Goal: Feedback & Contribution: Leave review/rating

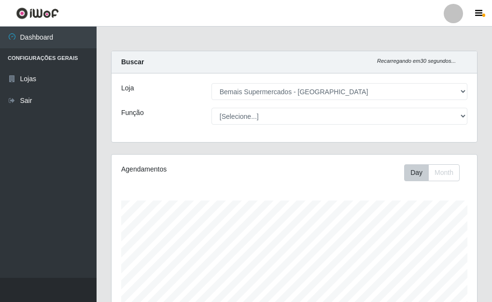
select select "249"
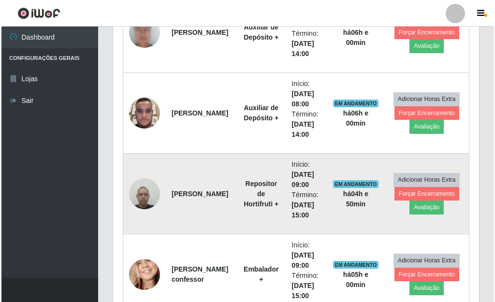
scroll to position [492, 0]
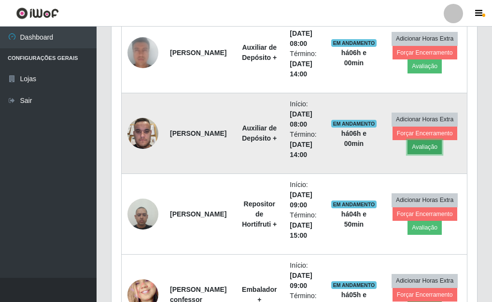
click at [422, 149] on button "Avaliação" at bounding box center [425, 147] width 34 height 14
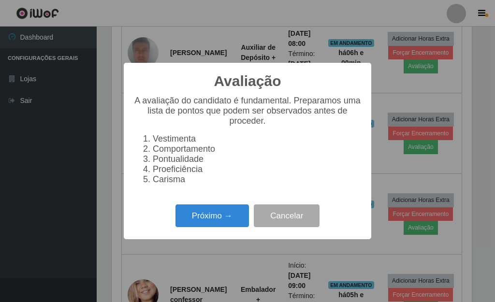
scroll to position [200, 360]
click at [225, 216] on button "Próximo →" at bounding box center [211, 215] width 73 height 23
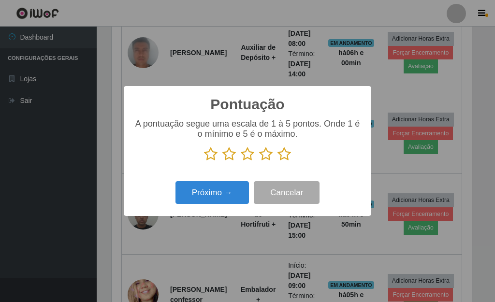
click at [283, 157] on icon at bounding box center [284, 154] width 14 height 14
click at [277, 161] on input "radio" at bounding box center [277, 161] width 0 height 0
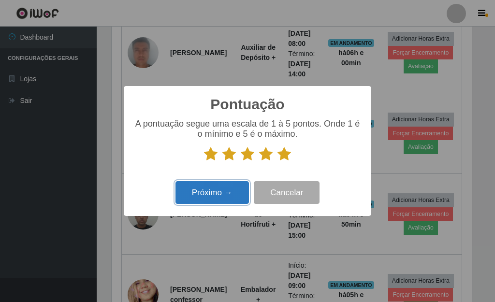
click at [219, 193] on button "Próximo →" at bounding box center [211, 192] width 73 height 23
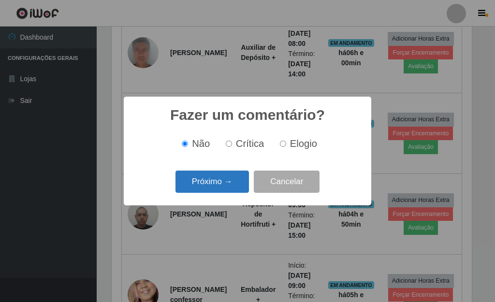
click at [219, 188] on button "Próximo →" at bounding box center [211, 182] width 73 height 23
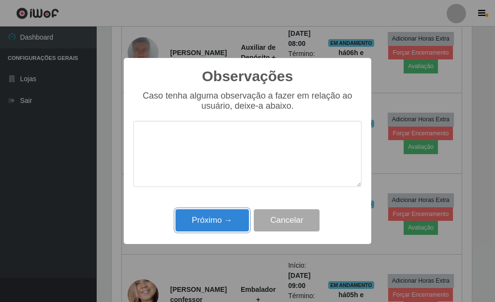
click at [220, 211] on button "Próximo →" at bounding box center [211, 220] width 73 height 23
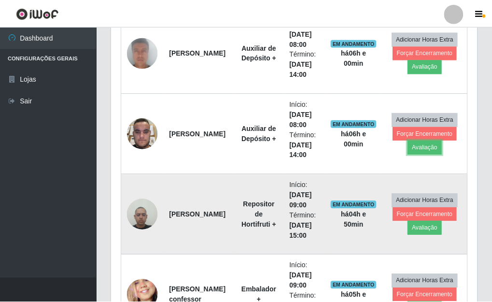
scroll to position [200, 366]
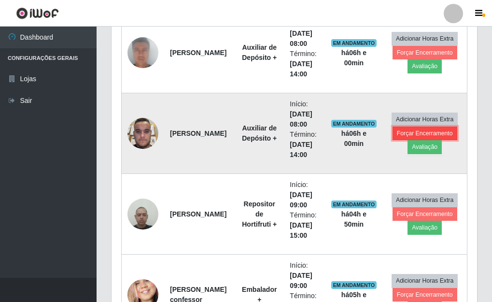
click at [416, 133] on button "Forçar Encerramento" at bounding box center [425, 134] width 65 height 14
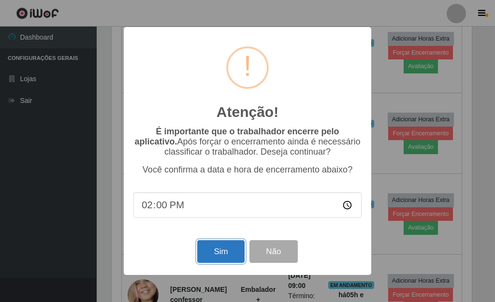
click at [225, 258] on button "Sim" at bounding box center [220, 251] width 47 height 23
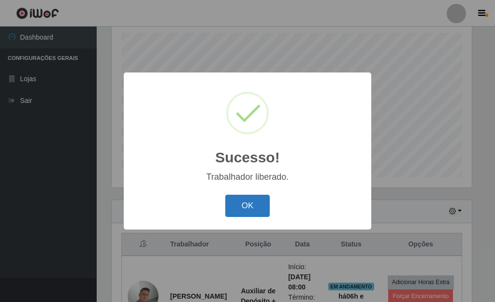
click at [250, 206] on button "OK" at bounding box center [247, 206] width 45 height 23
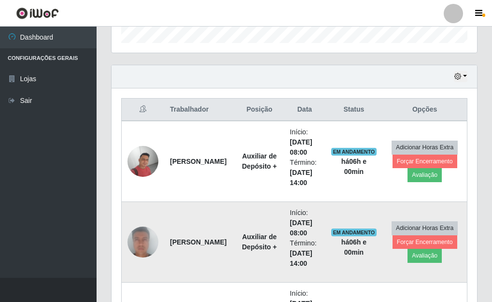
scroll to position [361, 0]
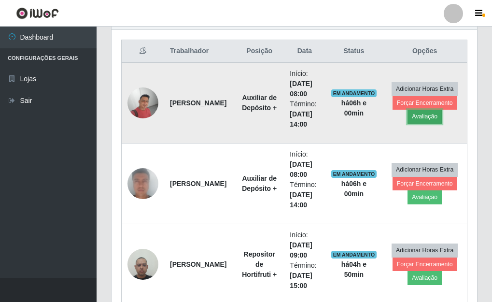
click at [428, 120] on button "Avaliação" at bounding box center [425, 117] width 34 height 14
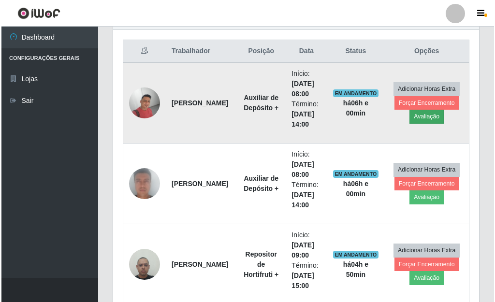
scroll to position [200, 360]
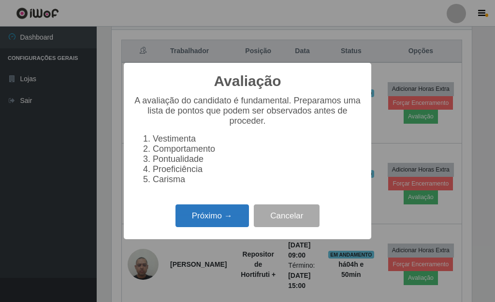
click at [208, 227] on button "Próximo →" at bounding box center [211, 215] width 73 height 23
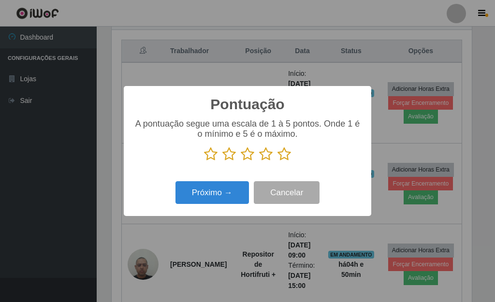
click at [286, 155] on icon at bounding box center [284, 154] width 14 height 14
click at [277, 161] on input "radio" at bounding box center [277, 161] width 0 height 0
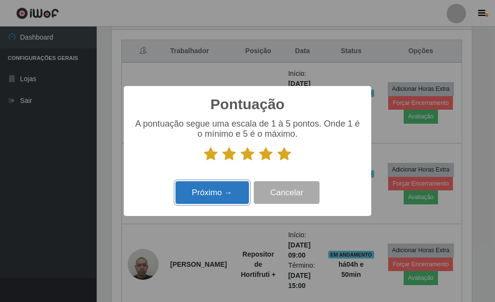
click at [233, 183] on button "Próximo →" at bounding box center [211, 192] width 73 height 23
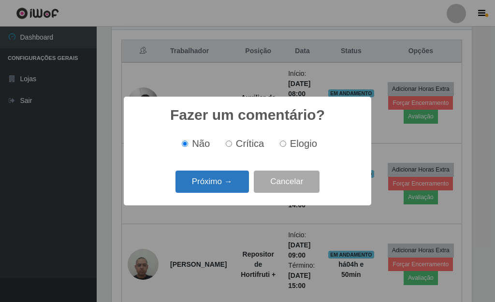
click at [222, 187] on button "Próximo →" at bounding box center [211, 182] width 73 height 23
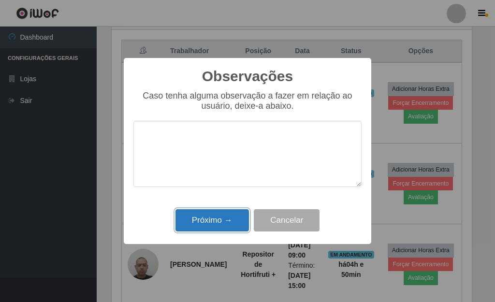
click at [221, 219] on button "Próximo →" at bounding box center [211, 220] width 73 height 23
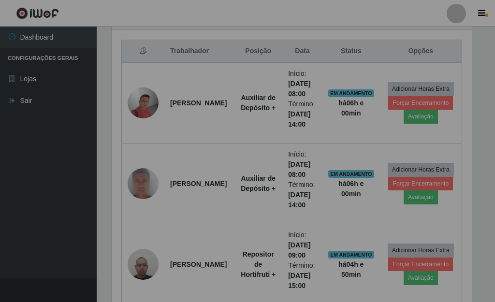
scroll to position [200, 366]
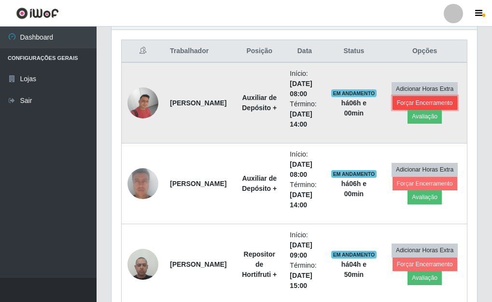
click at [426, 99] on button "Forçar Encerramento" at bounding box center [425, 103] width 65 height 14
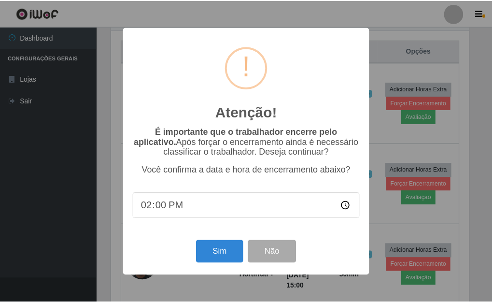
scroll to position [200, 360]
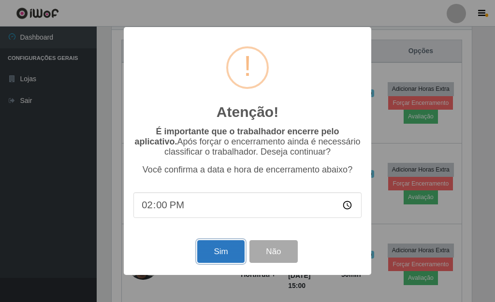
click at [217, 247] on button "Sim" at bounding box center [220, 251] width 47 height 23
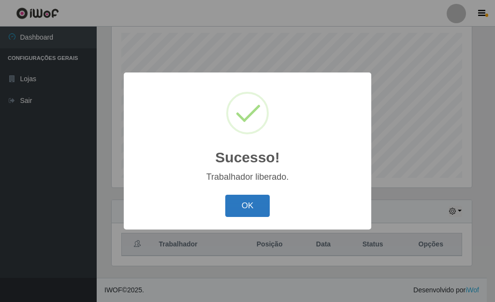
click at [244, 196] on button "OK" at bounding box center [247, 206] width 45 height 23
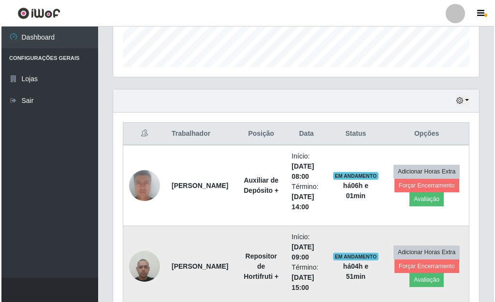
scroll to position [313, 0]
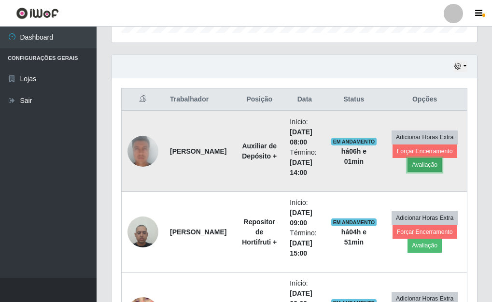
click at [427, 167] on button "Avaliação" at bounding box center [425, 165] width 34 height 14
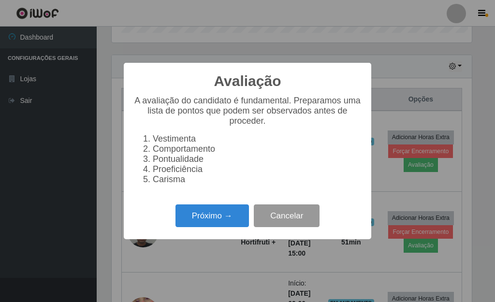
scroll to position [200, 360]
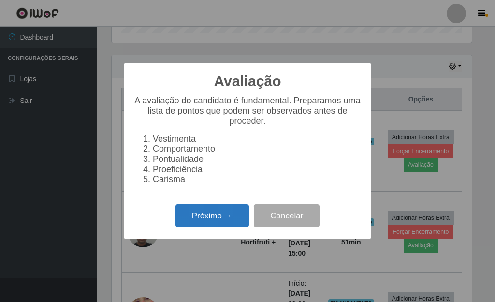
click at [200, 217] on button "Próximo →" at bounding box center [211, 215] width 73 height 23
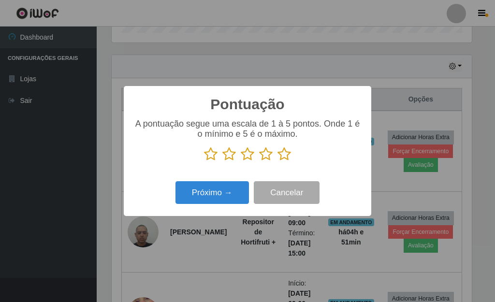
click at [290, 155] on icon at bounding box center [284, 154] width 14 height 14
click at [277, 161] on input "radio" at bounding box center [277, 161] width 0 height 0
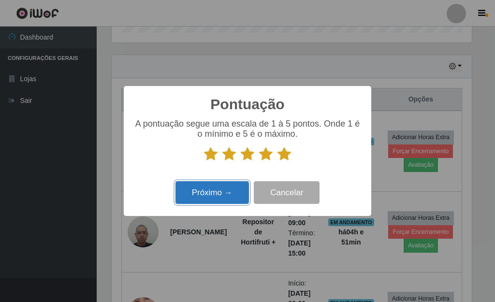
click at [224, 193] on button "Próximo →" at bounding box center [211, 192] width 73 height 23
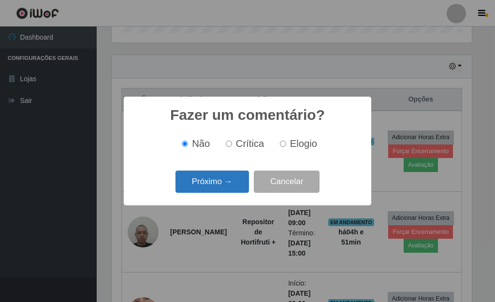
click at [219, 186] on button "Próximo →" at bounding box center [211, 182] width 73 height 23
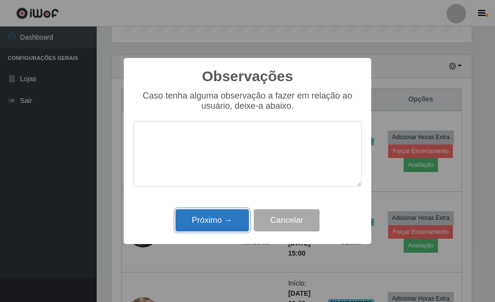
click at [215, 219] on button "Próximo →" at bounding box center [211, 220] width 73 height 23
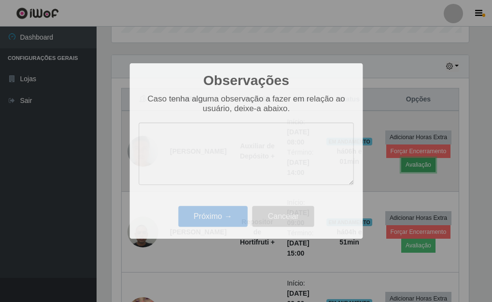
scroll to position [200, 366]
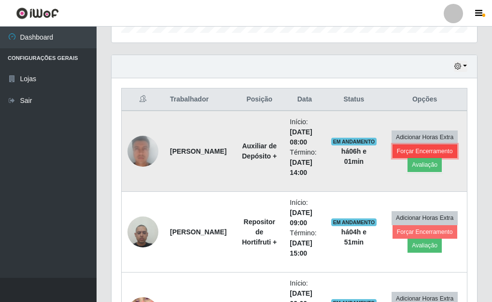
click at [416, 154] on button "Forçar Encerramento" at bounding box center [425, 151] width 65 height 14
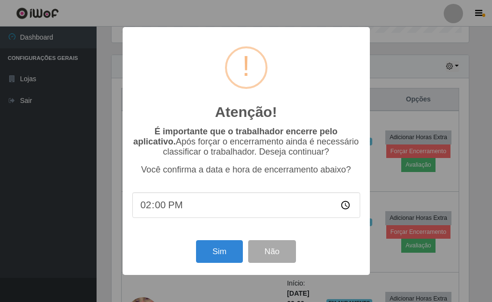
scroll to position [200, 360]
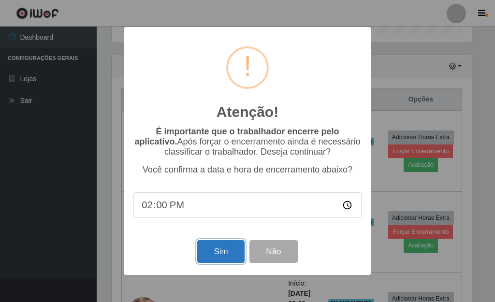
click at [224, 253] on button "Sim" at bounding box center [220, 251] width 47 height 23
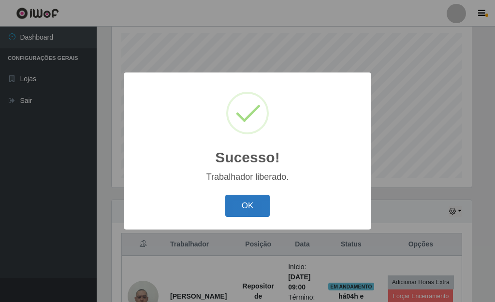
click at [250, 204] on button "OK" at bounding box center [247, 206] width 45 height 23
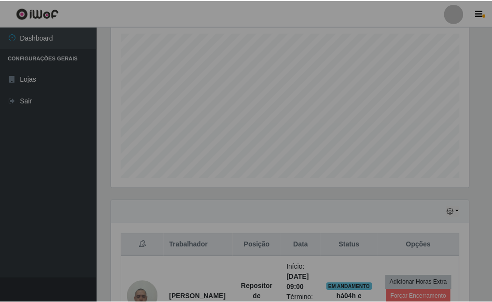
scroll to position [200, 366]
